Goal: Information Seeking & Learning: Stay updated

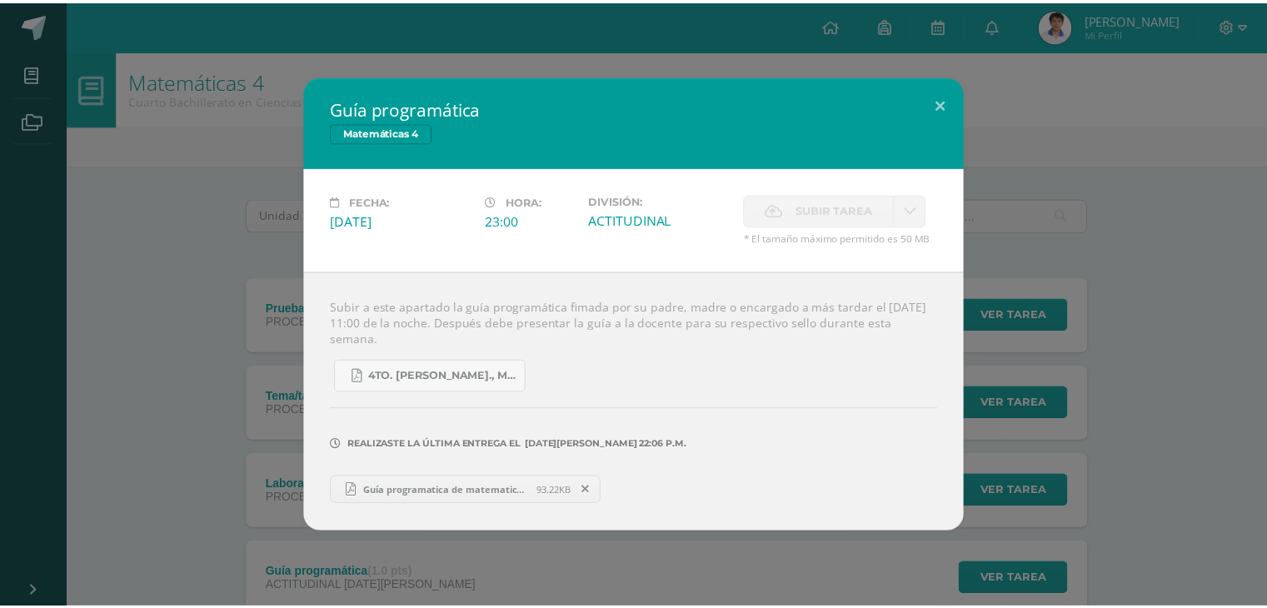
scroll to position [83, 0]
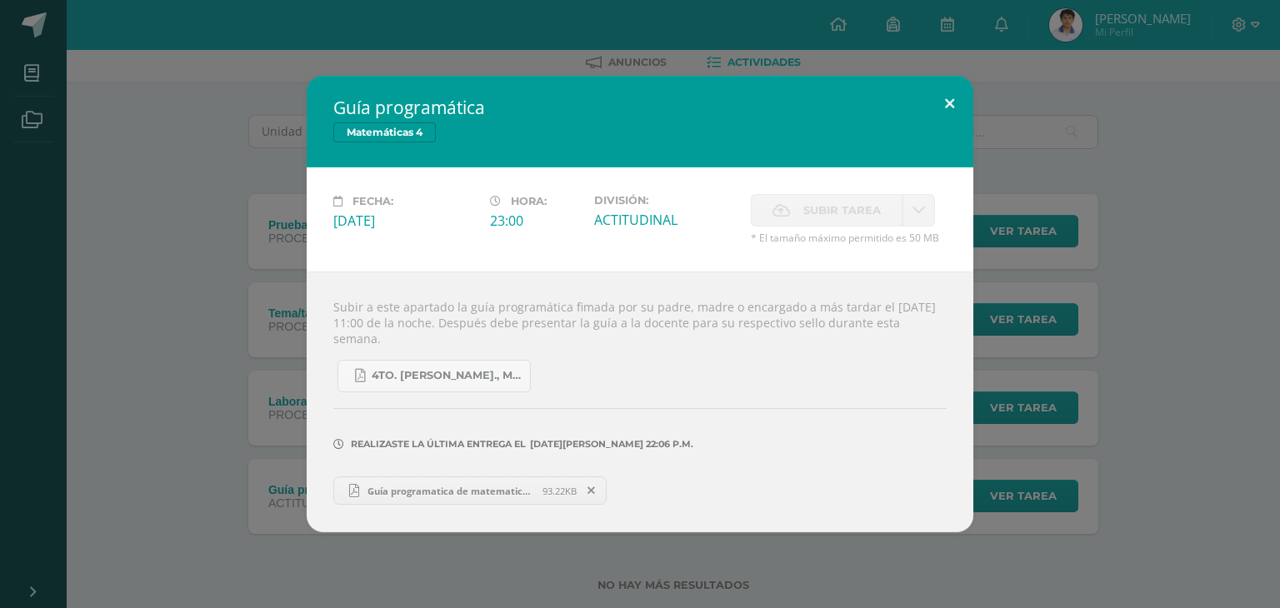
click at [953, 95] on button at bounding box center [949, 104] width 47 height 57
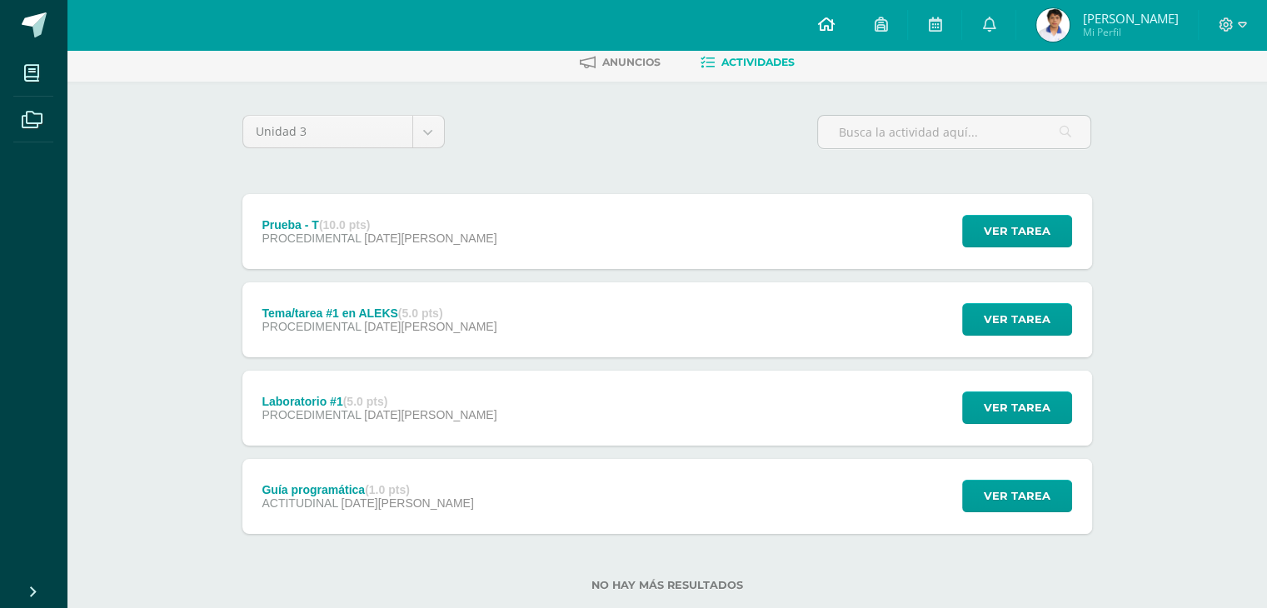
click at [854, 7] on link at bounding box center [825, 25] width 57 height 50
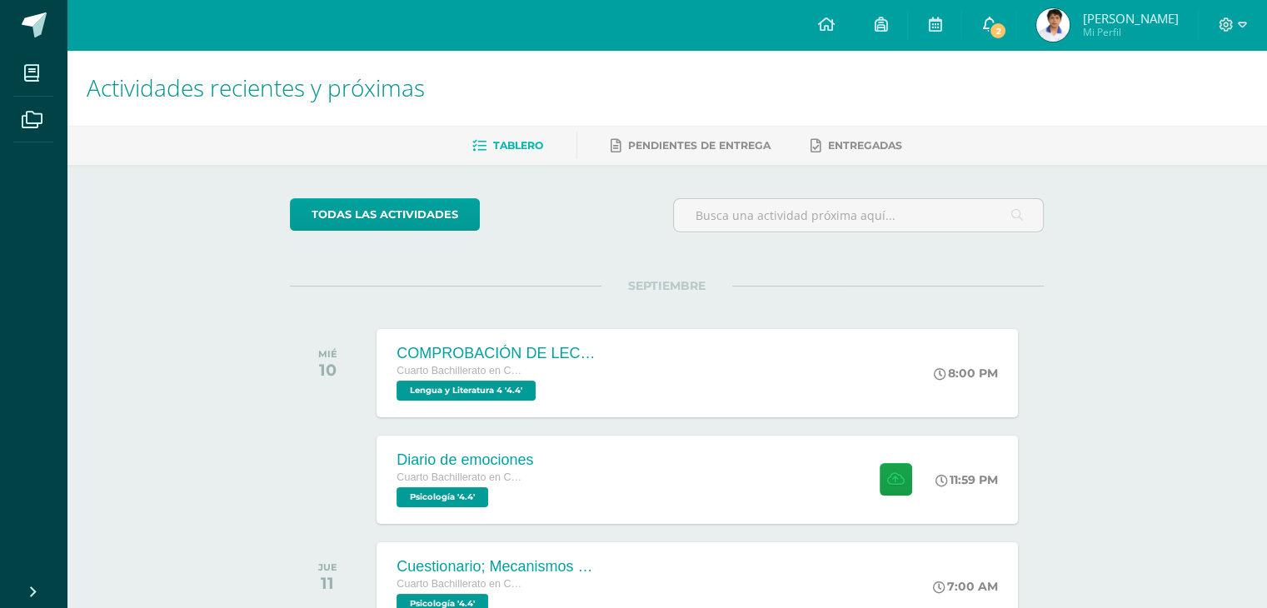
click at [1016, 21] on link "2" at bounding box center [988, 25] width 53 height 50
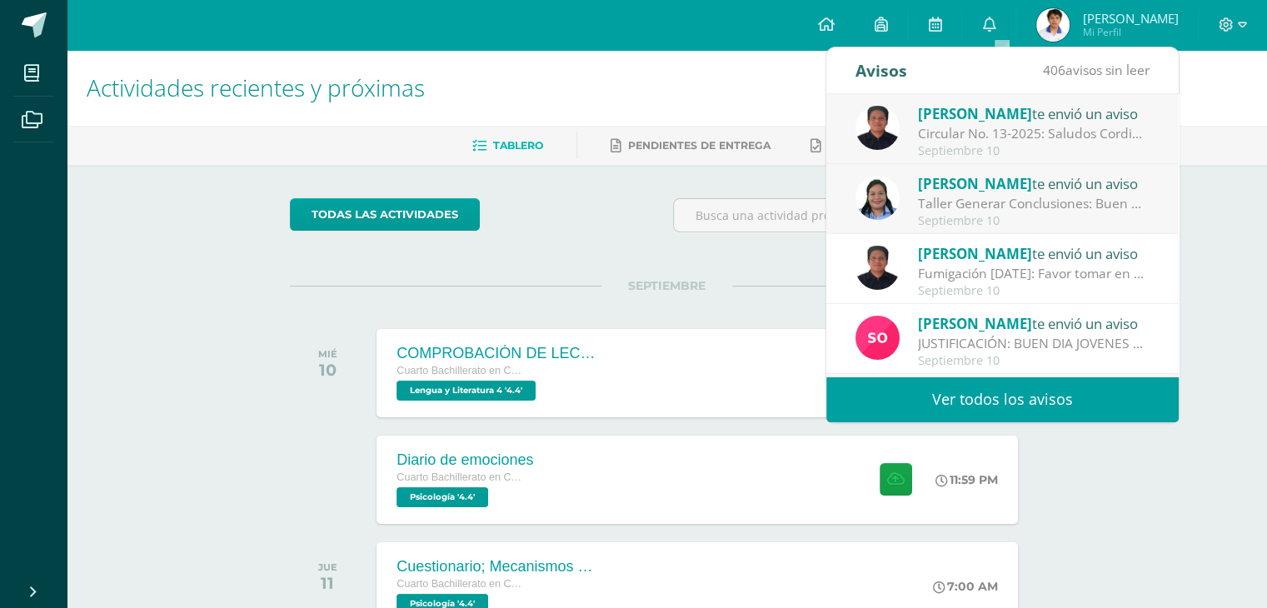
click at [1028, 206] on div "Taller Generar Conclusiones: Buen día!!! espero tengan un lindo día!! Para el s…" at bounding box center [1034, 203] width 232 height 19
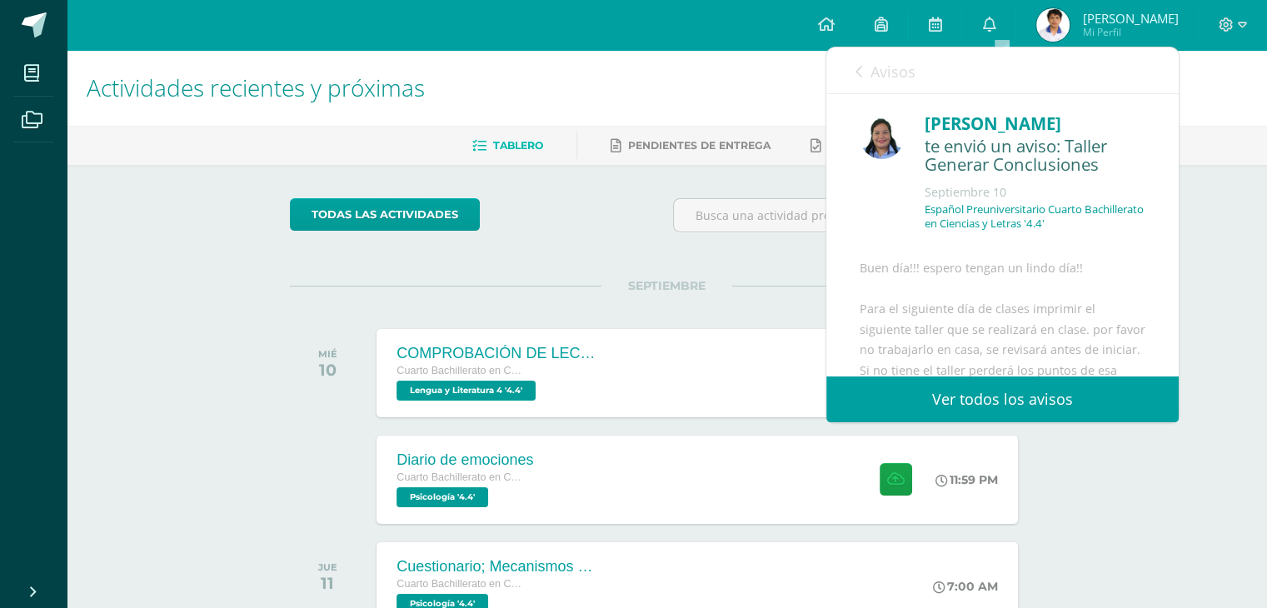
scroll to position [167, 0]
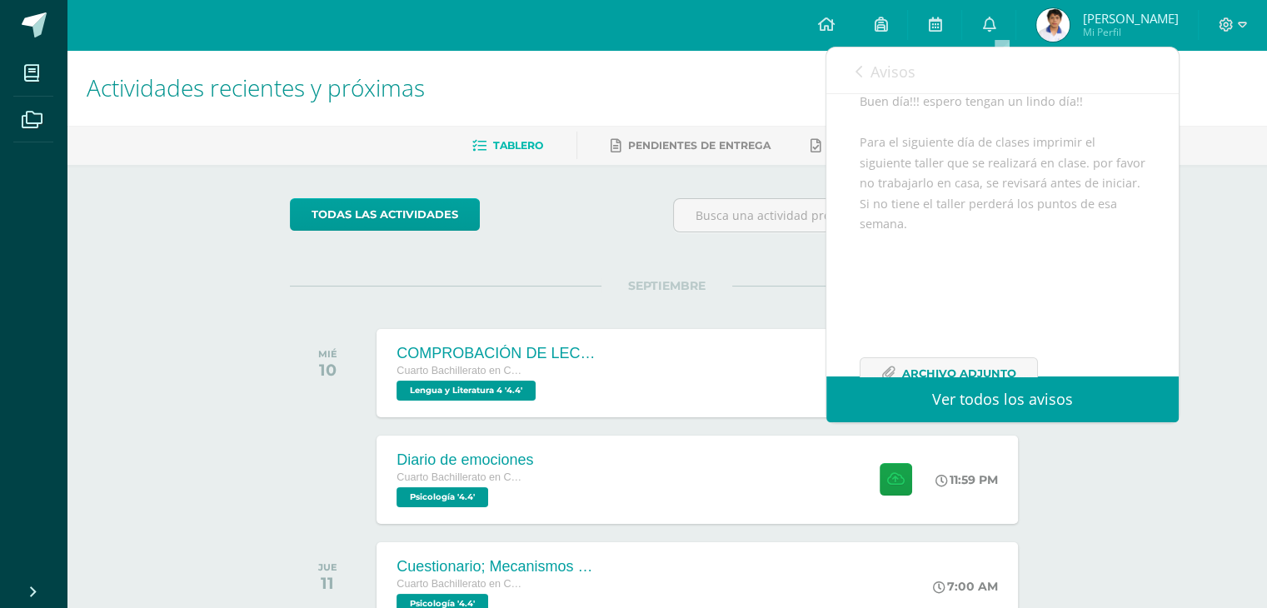
click at [867, 64] on link "Avisos" at bounding box center [886, 70] width 60 height 47
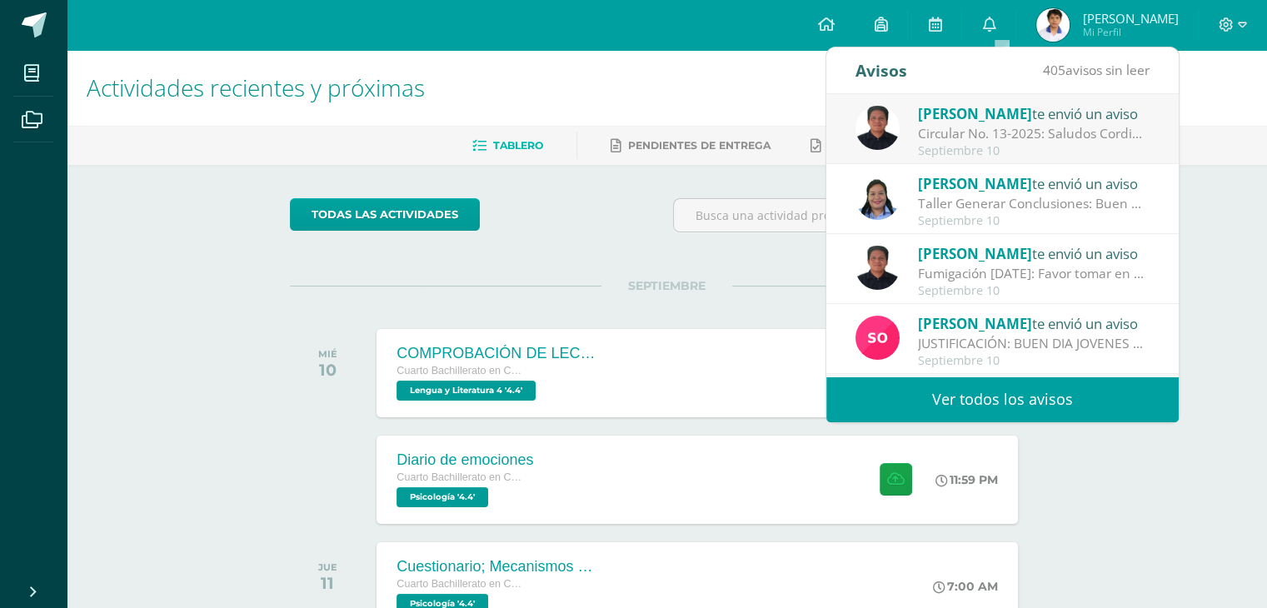
click at [991, 145] on div "Septiembre 10" at bounding box center [1034, 151] width 232 height 14
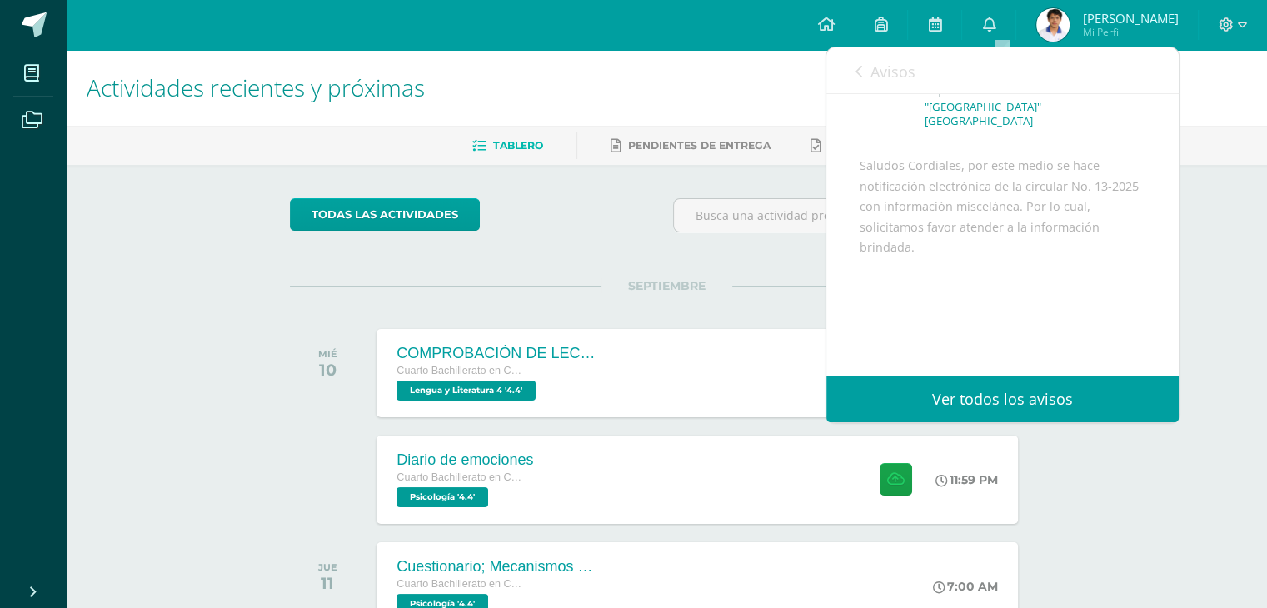
scroll to position [202, 0]
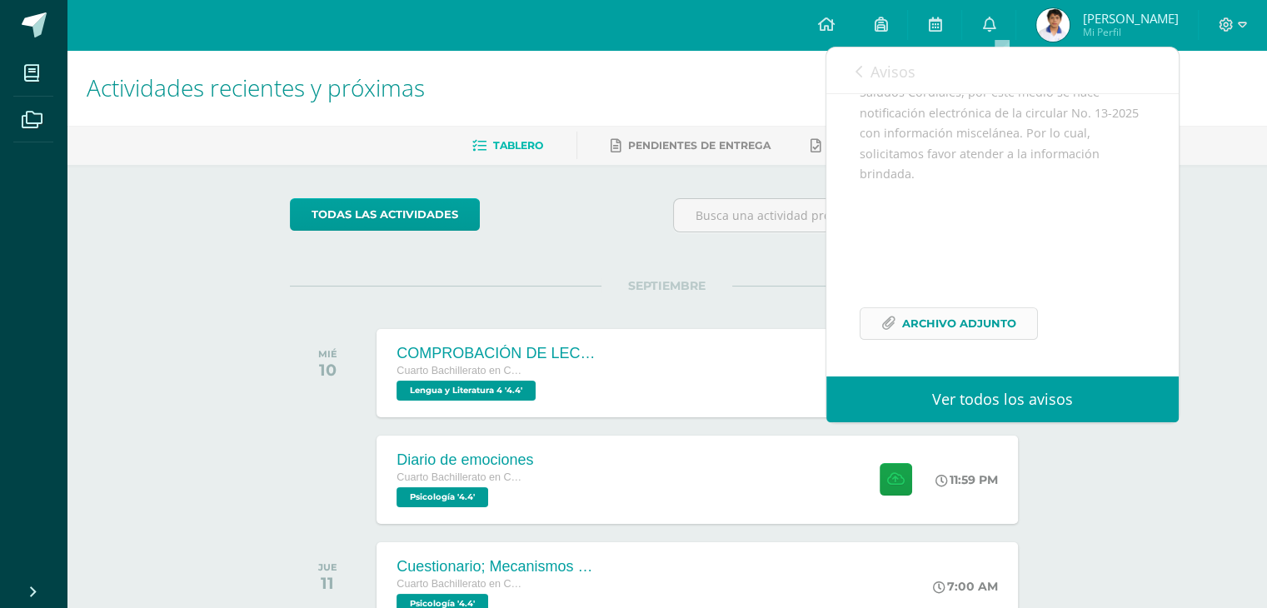
click at [966, 323] on span "Archivo Adjunto" at bounding box center [959, 323] width 114 height 31
